Goal: Information Seeking & Learning: Learn about a topic

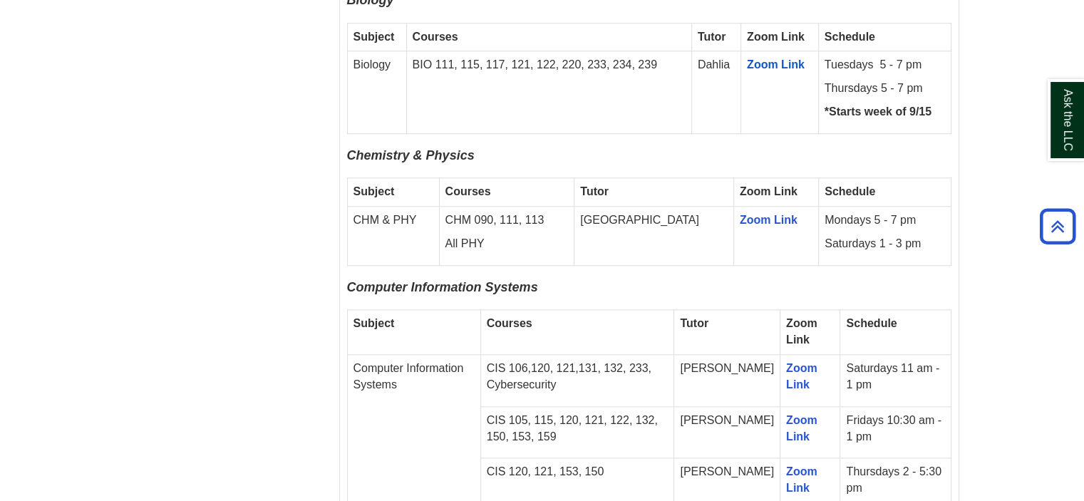
scroll to position [1497, 0]
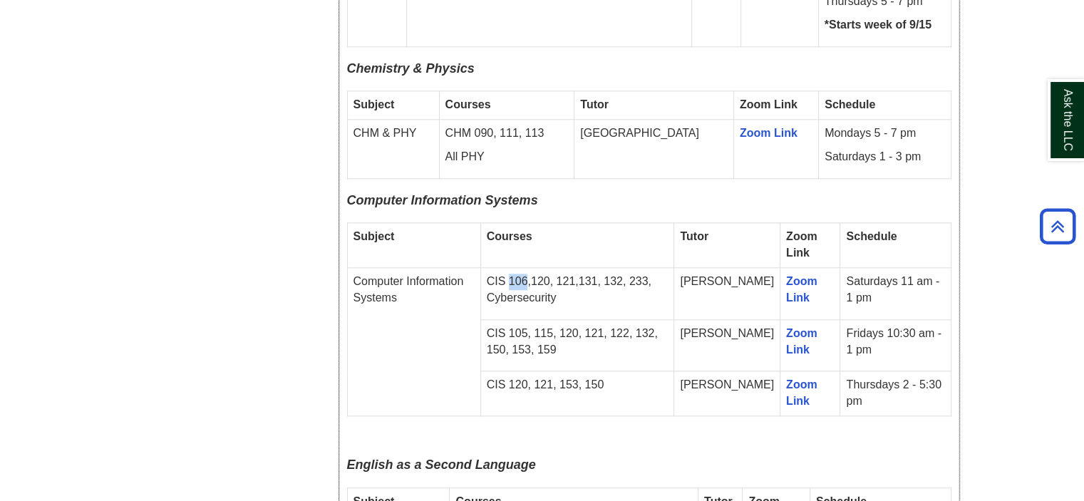
drag, startPoint x: 525, startPoint y: 227, endPoint x: 553, endPoint y: 231, distance: 28.7
click at [543, 274] on p "CIS 106,120, 121,131, 132, 233, Cybersecurity" at bounding box center [578, 290] width 182 height 33
drag, startPoint x: 568, startPoint y: 232, endPoint x: 591, endPoint y: 230, distance: 23.6
click at [591, 274] on p "CIS 106,120, 121,131, 132, 233, Cybersecurity" at bounding box center [578, 290] width 182 height 33
drag, startPoint x: 605, startPoint y: 282, endPoint x: 617, endPoint y: 282, distance: 12.8
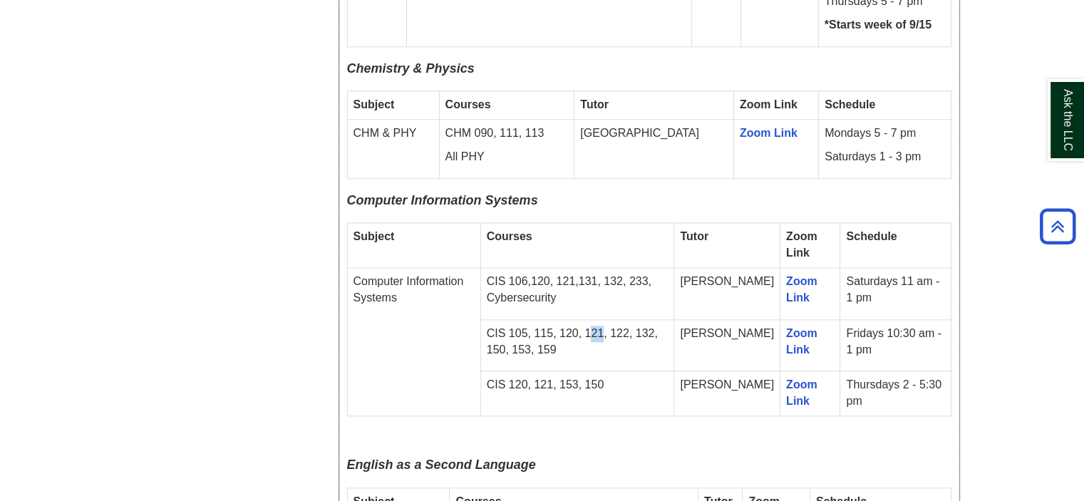
click at [617, 326] on p "CIS 105, 115, 120, 121, 122, 132, 150, 153, 159" at bounding box center [578, 342] width 182 height 33
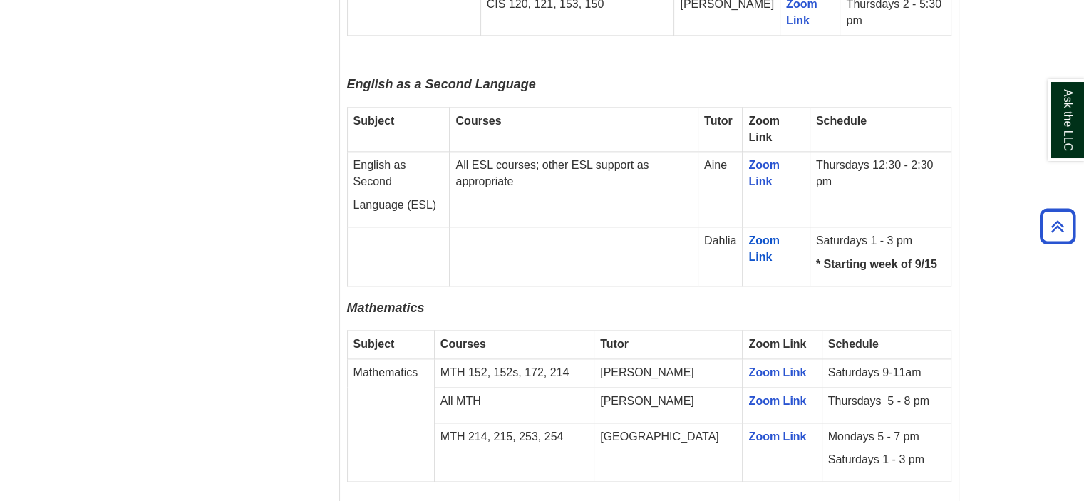
scroll to position [1854, 0]
